Goal: Entertainment & Leisure: Consume media (video, audio)

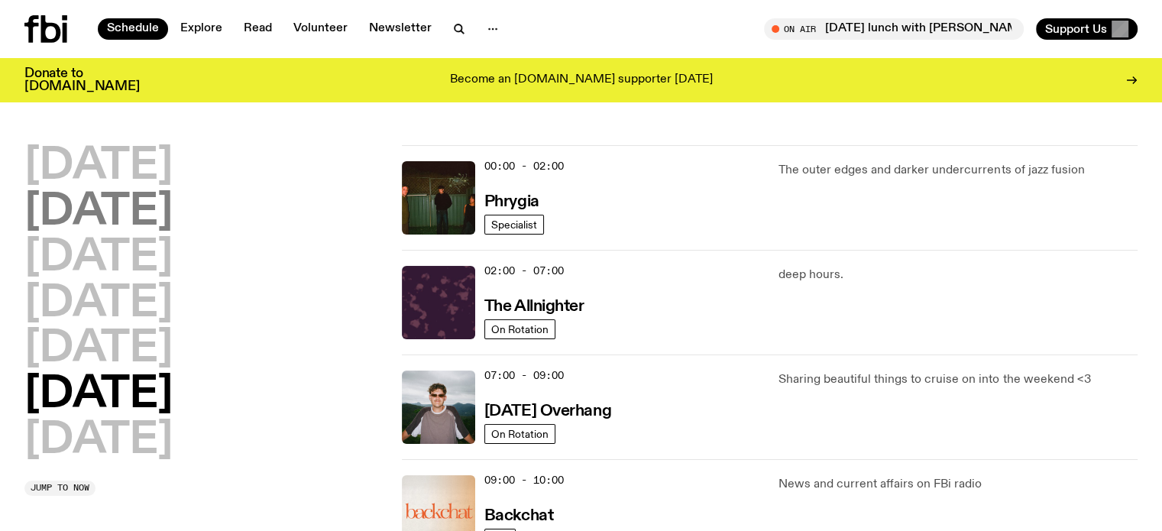
click at [144, 222] on h2 "Tuesday" at bounding box center [98, 212] width 148 height 43
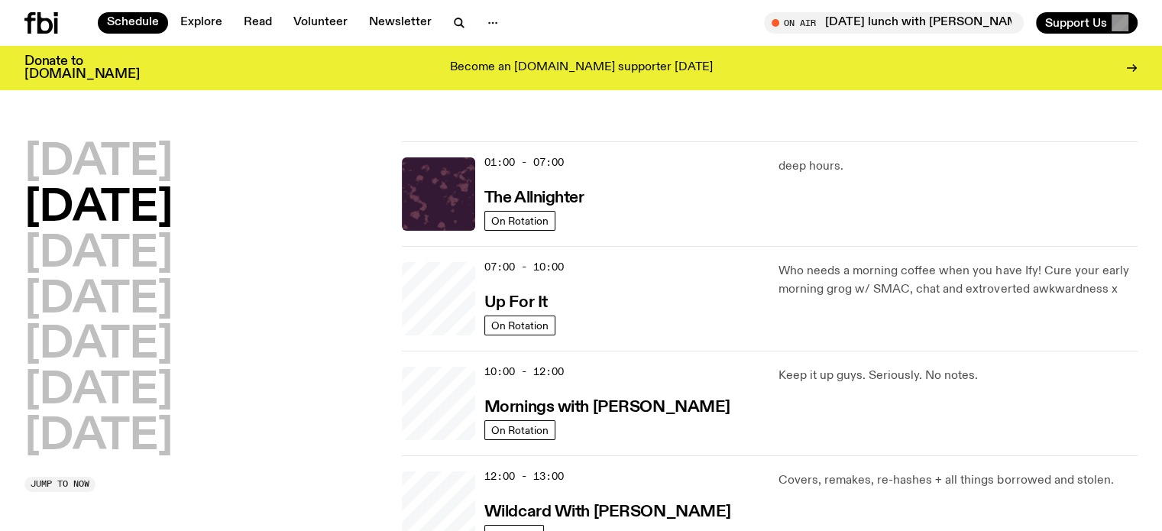
scroll to position [43, 0]
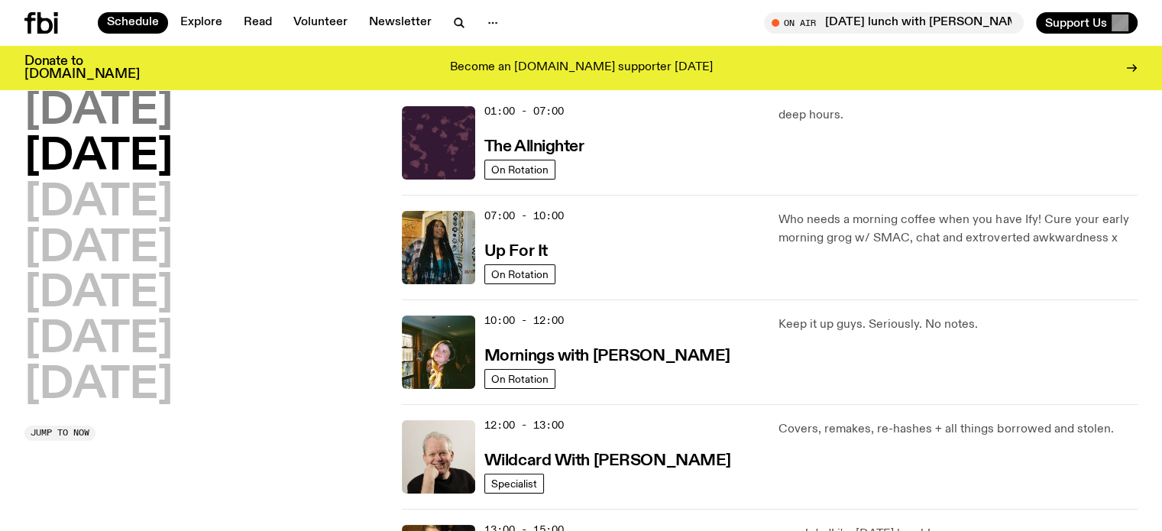
click at [161, 109] on h2 "Monday" at bounding box center [98, 111] width 148 height 43
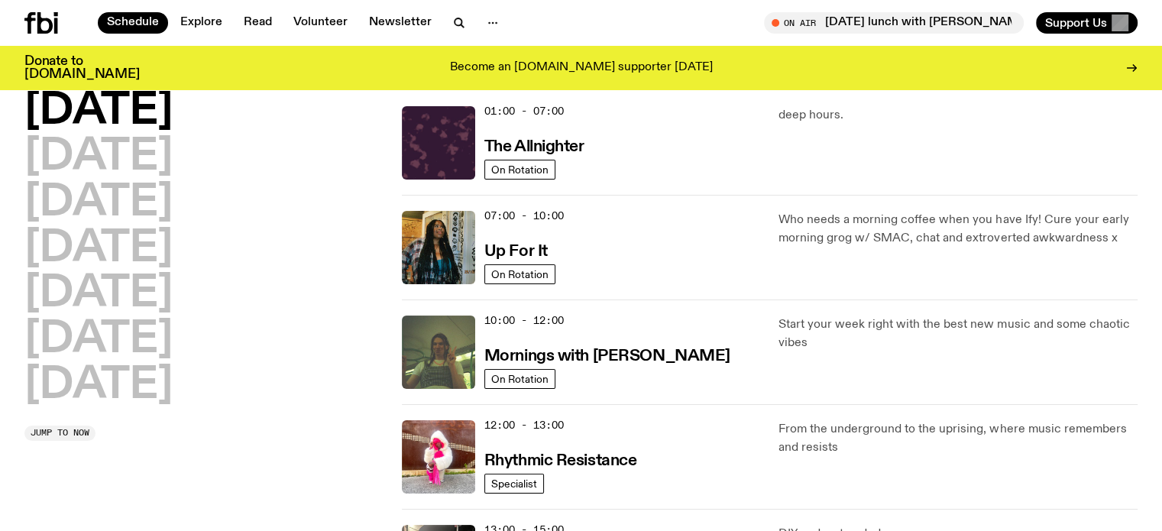
click at [319, 299] on div "Monday Tuesday Wednesday Thursday Friday Saturday Sunday" at bounding box center [203, 248] width 359 height 317
click at [92, 335] on h2 "Saturday" at bounding box center [98, 340] width 148 height 43
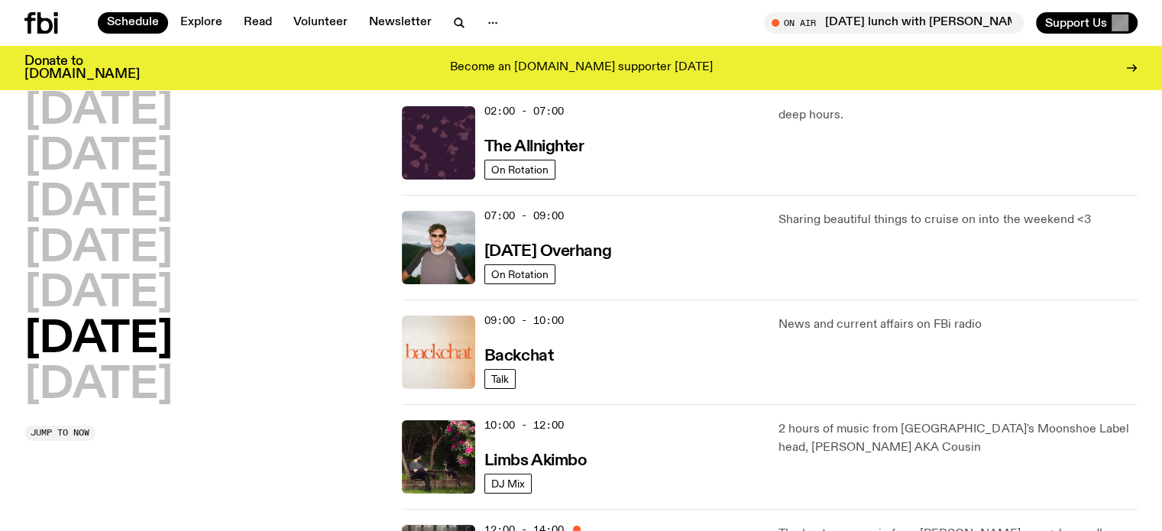
scroll to position [224, 0]
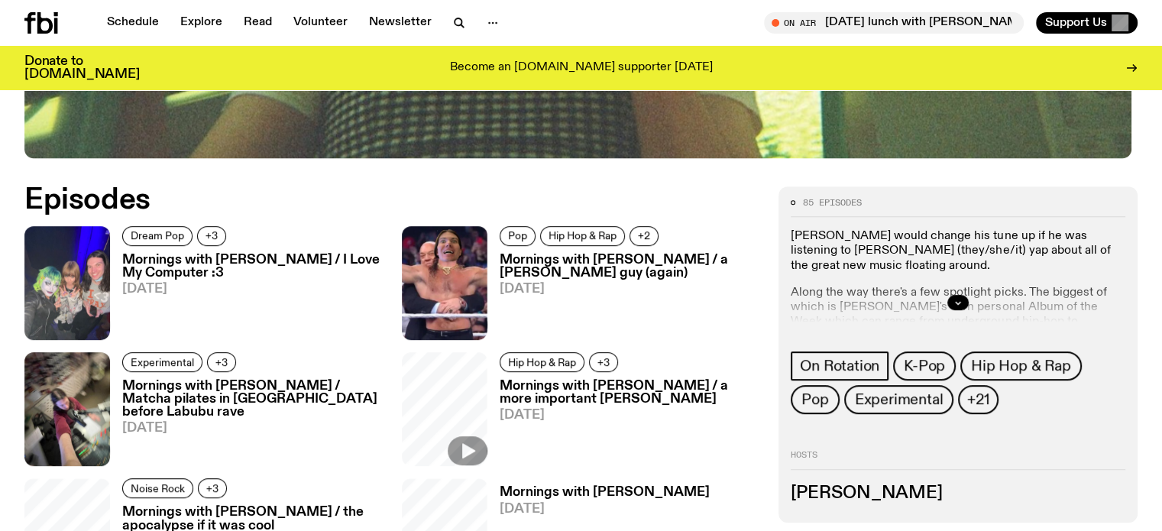
scroll to position [682, 0]
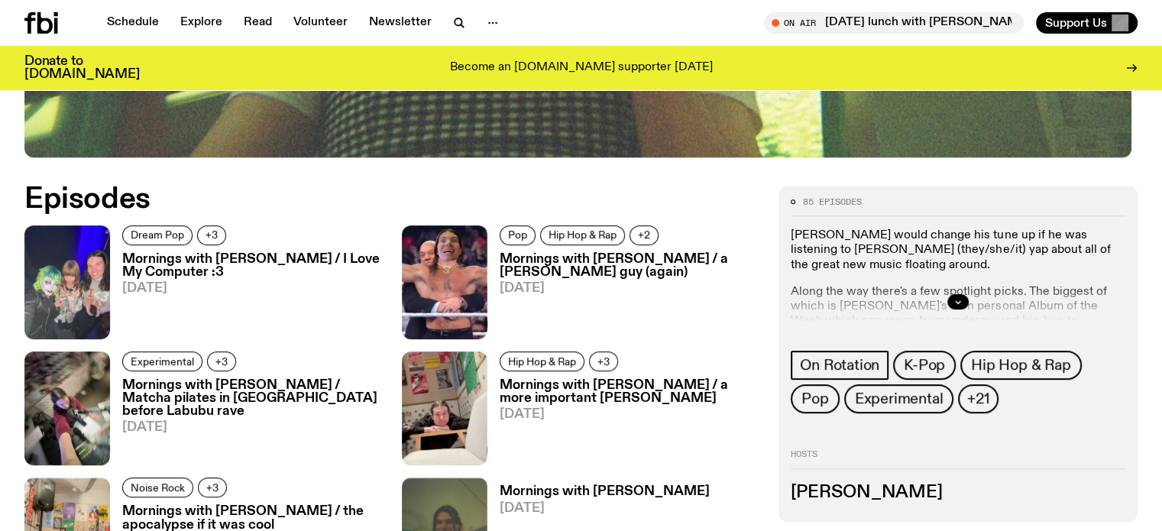
click at [208, 259] on h3 "Mornings with [PERSON_NAME] / I Love My Computer :3" at bounding box center [252, 266] width 261 height 26
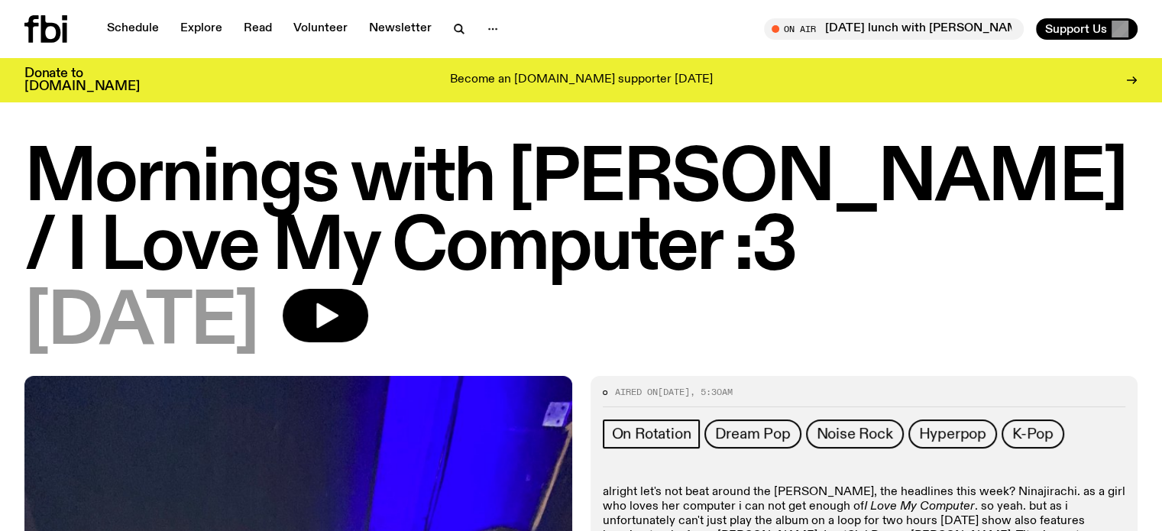
click at [0, 335] on div "Mornings with [PERSON_NAME] / I Love My Computer :3 [DATE]" at bounding box center [581, 260] width 1162 height 231
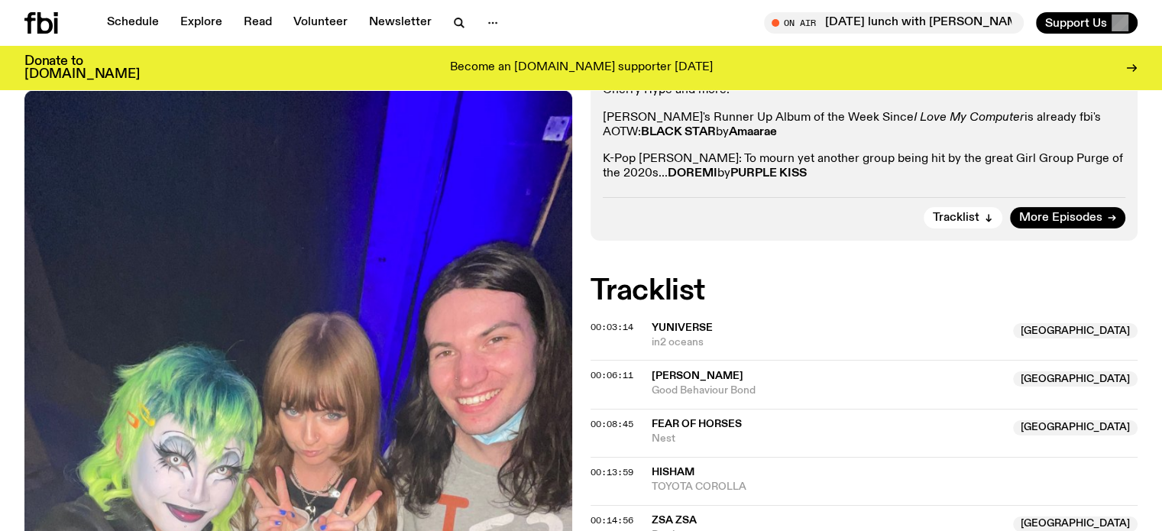
scroll to position [453, 0]
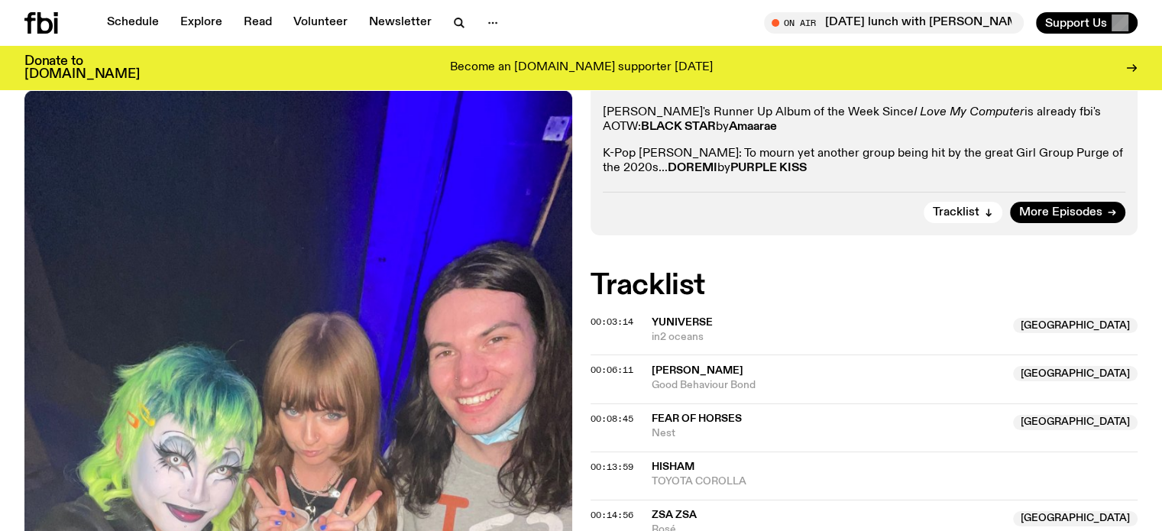
drag, startPoint x: 0, startPoint y: 338, endPoint x: 18, endPoint y: 348, distance: 20.5
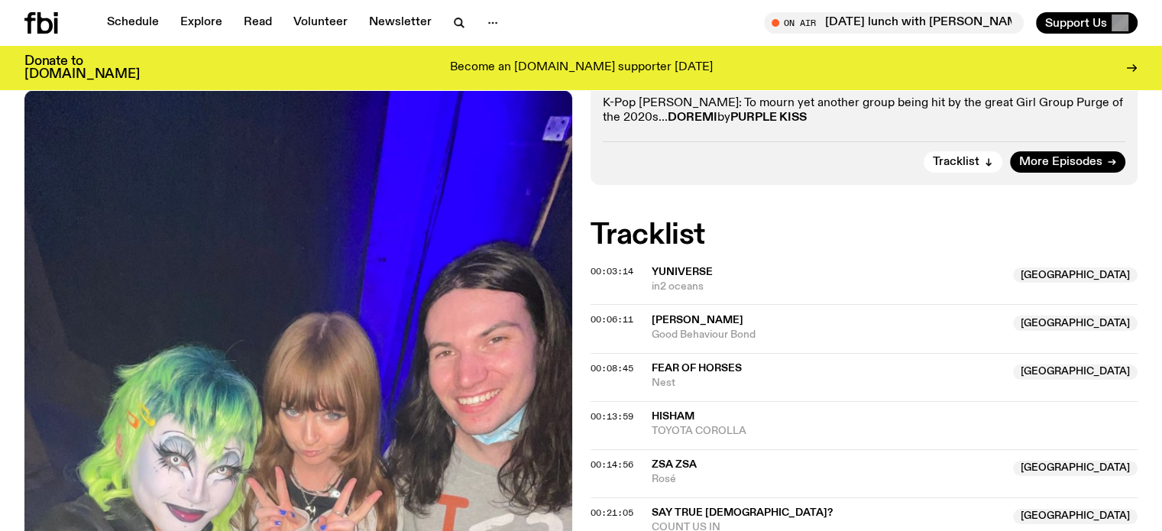
scroll to position [529, 0]
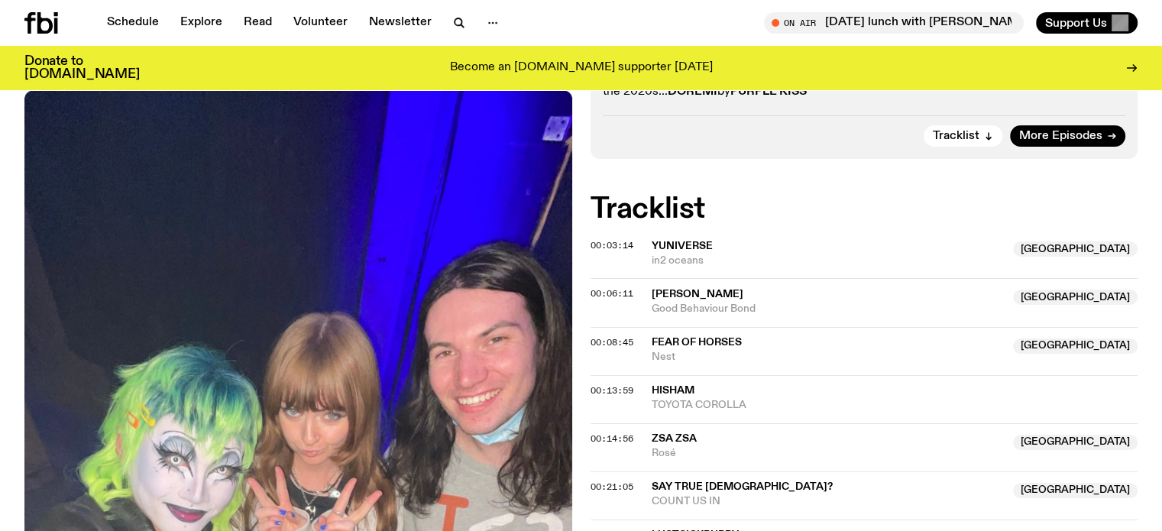
drag, startPoint x: 3, startPoint y: 234, endPoint x: 99, endPoint y: 246, distance: 96.3
drag, startPoint x: 641, startPoint y: 224, endPoint x: 730, endPoint y: 241, distance: 90.9
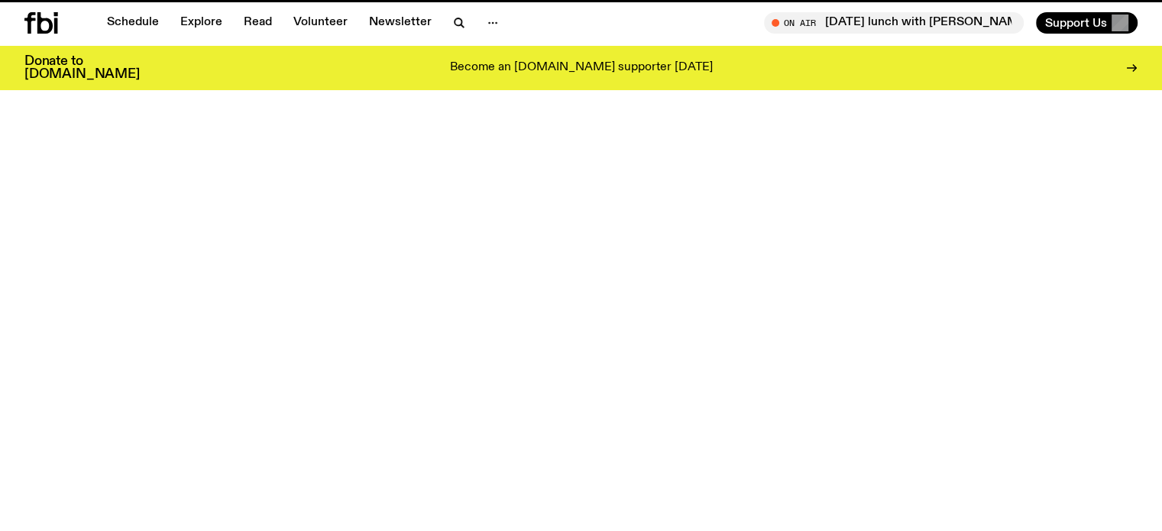
scroll to position [682, 0]
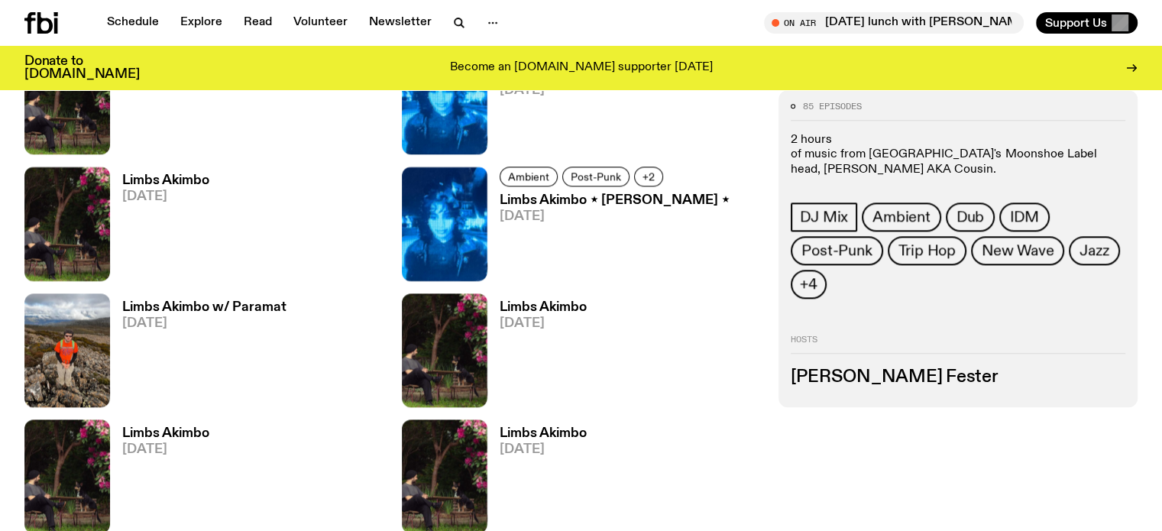
scroll to position [1748, 0]
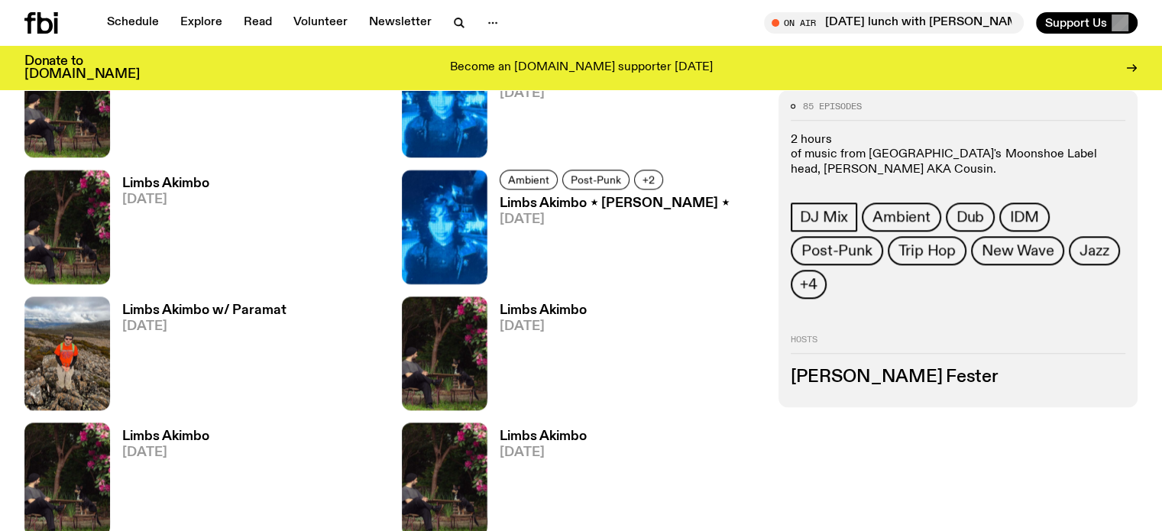
click at [0, 202] on div "85 episodes 2 hours of music from Sydney's Moonshoe Label head, Jackson Fester …" at bounding box center [581, 170] width 1162 height 2101
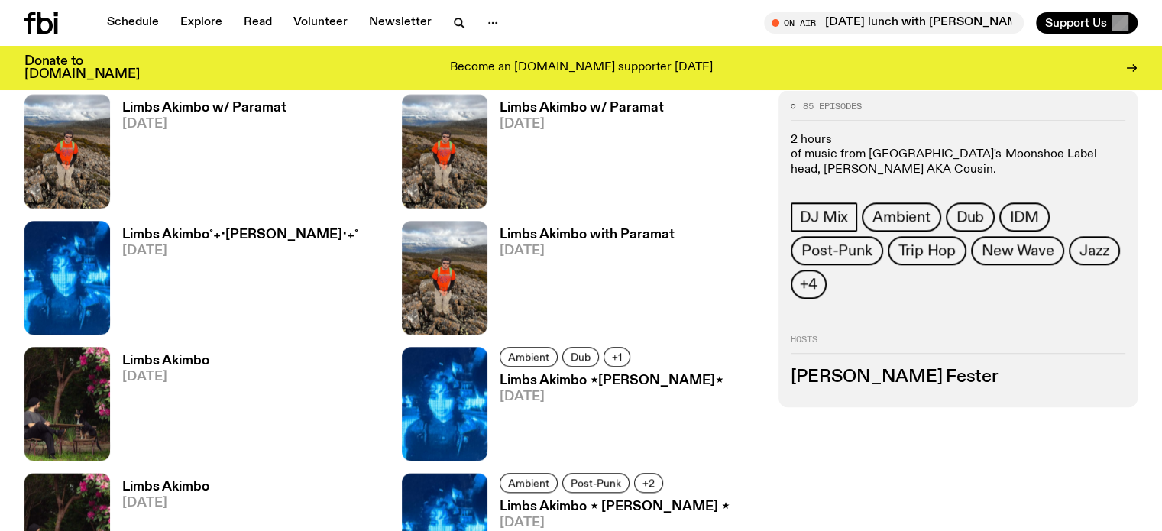
scroll to position [1442, 0]
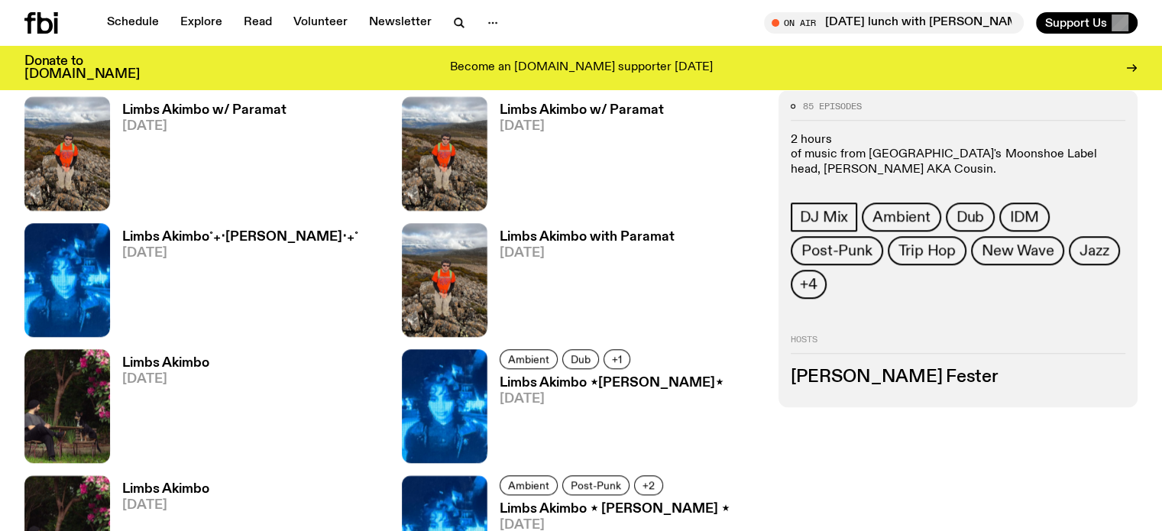
click at [729, 503] on h3 "Limbs Akimbo ⋆ anusha ⋆" at bounding box center [615, 509] width 230 height 13
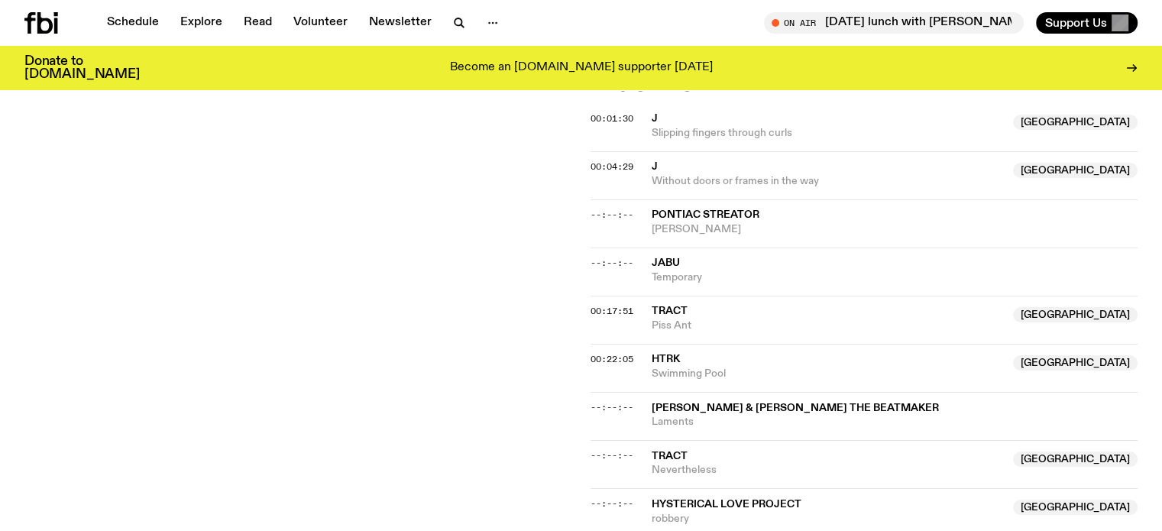
scroll to position [606, 0]
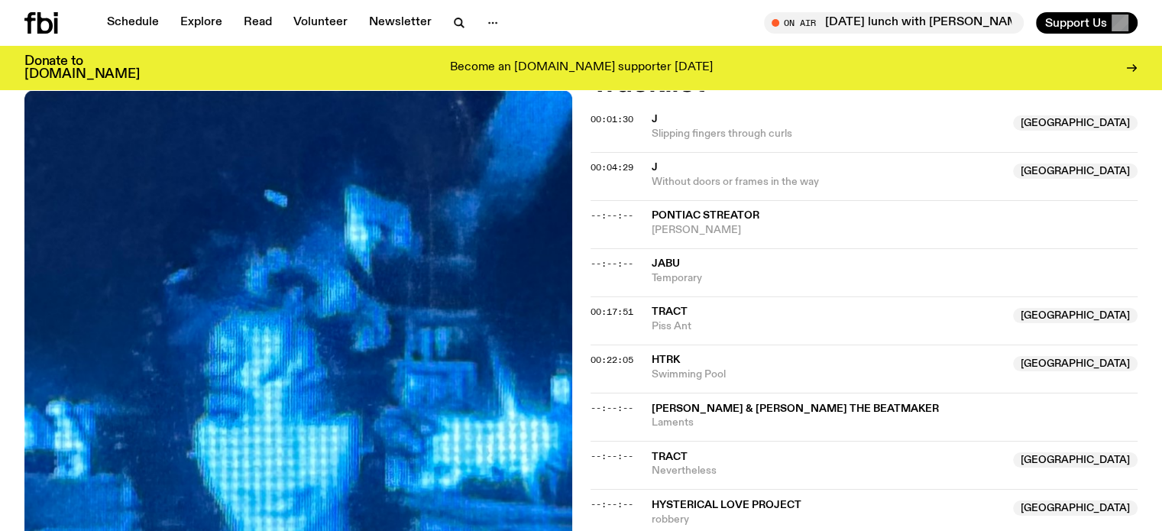
scroll to position [529, 0]
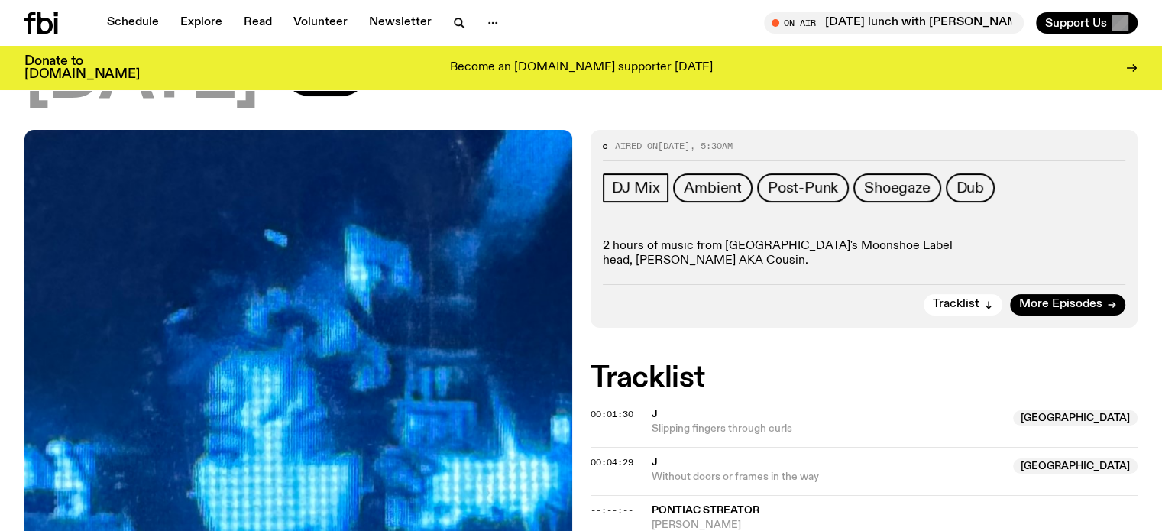
scroll to position [224, 0]
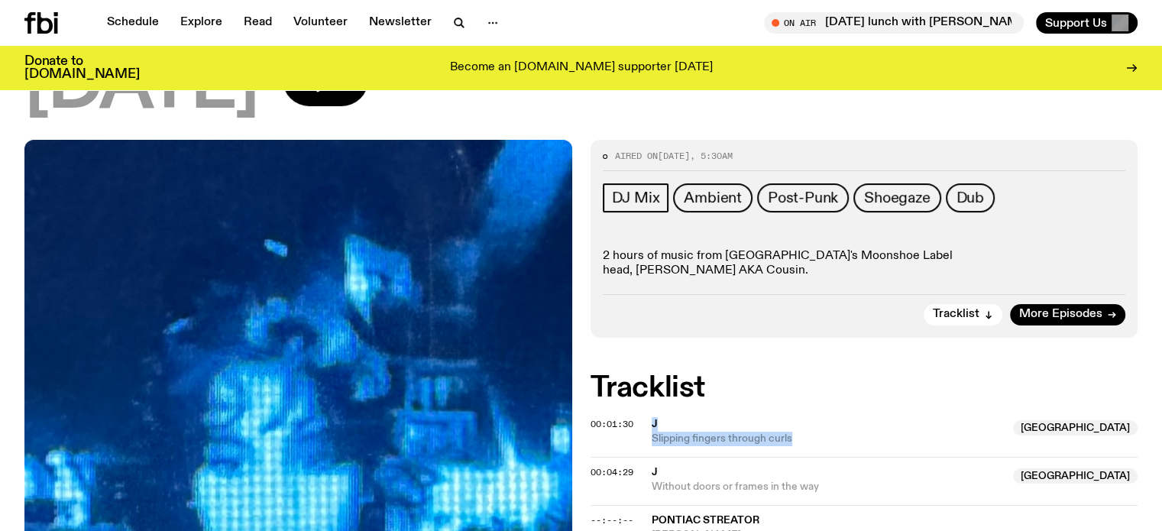
drag, startPoint x: 647, startPoint y: 335, endPoint x: 797, endPoint y: 355, distance: 151.9
copy div "J Australia Slipping fingers through curls"
